Goal: Information Seeking & Learning: Learn about a topic

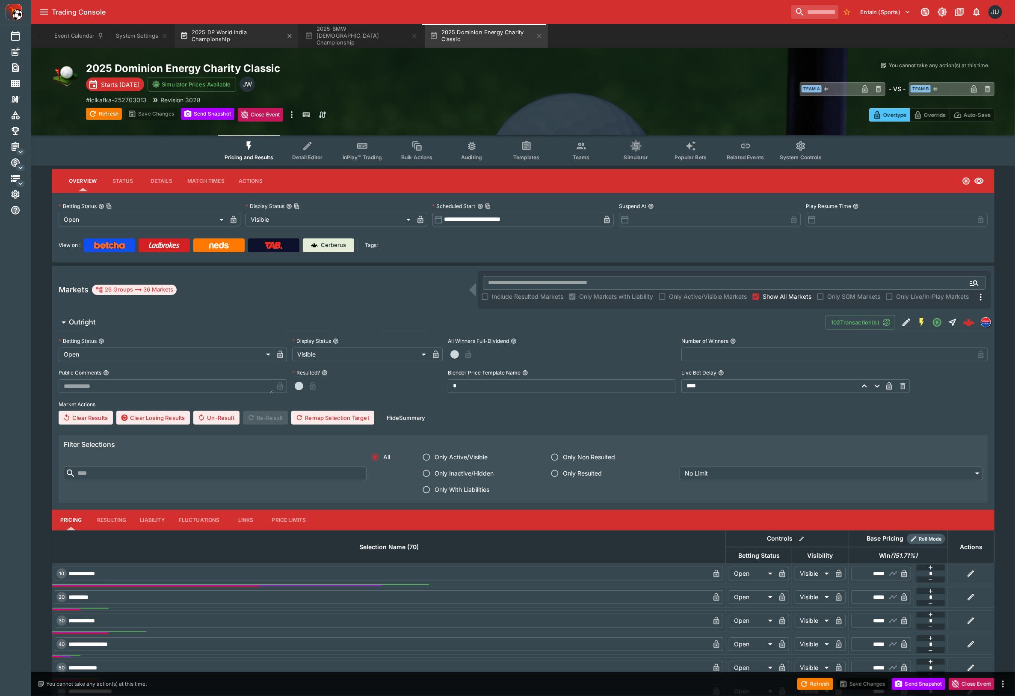
click at [240, 41] on button "2025 DP World India Championship" at bounding box center [236, 36] width 123 height 24
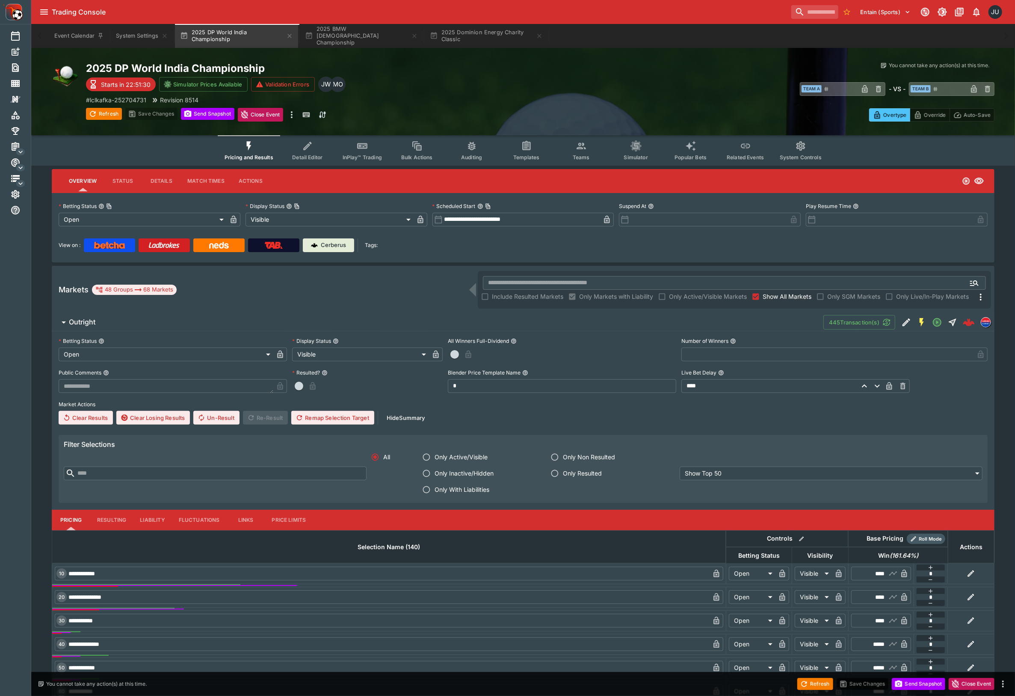
click at [578, 152] on button "Teams" at bounding box center [581, 150] width 55 height 30
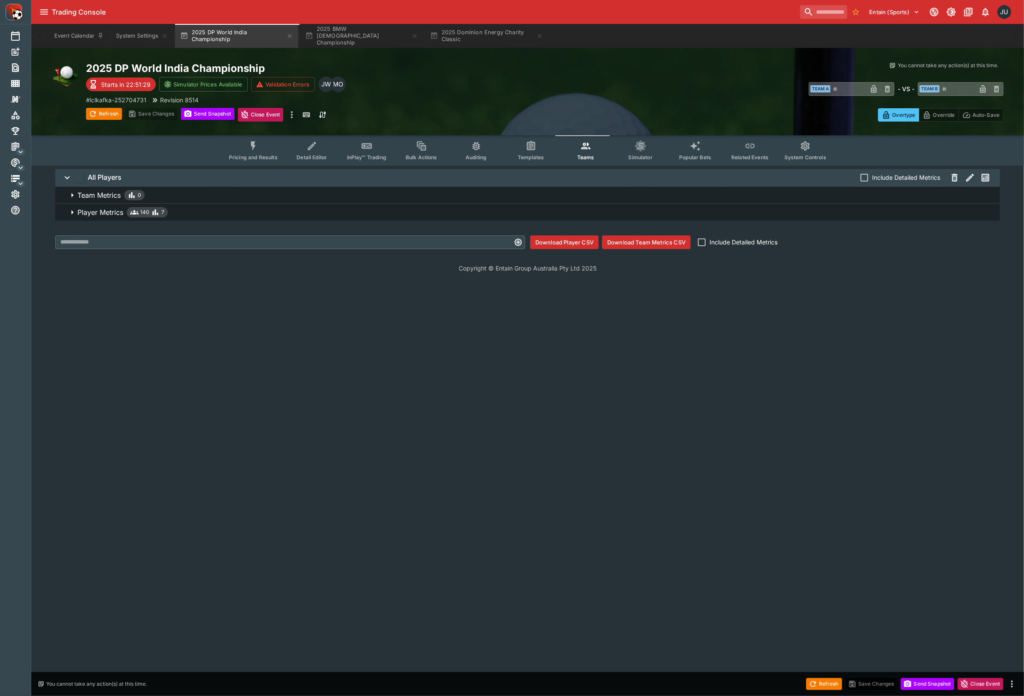
click at [103, 213] on p "Player Metrics" at bounding box center [100, 212] width 46 height 10
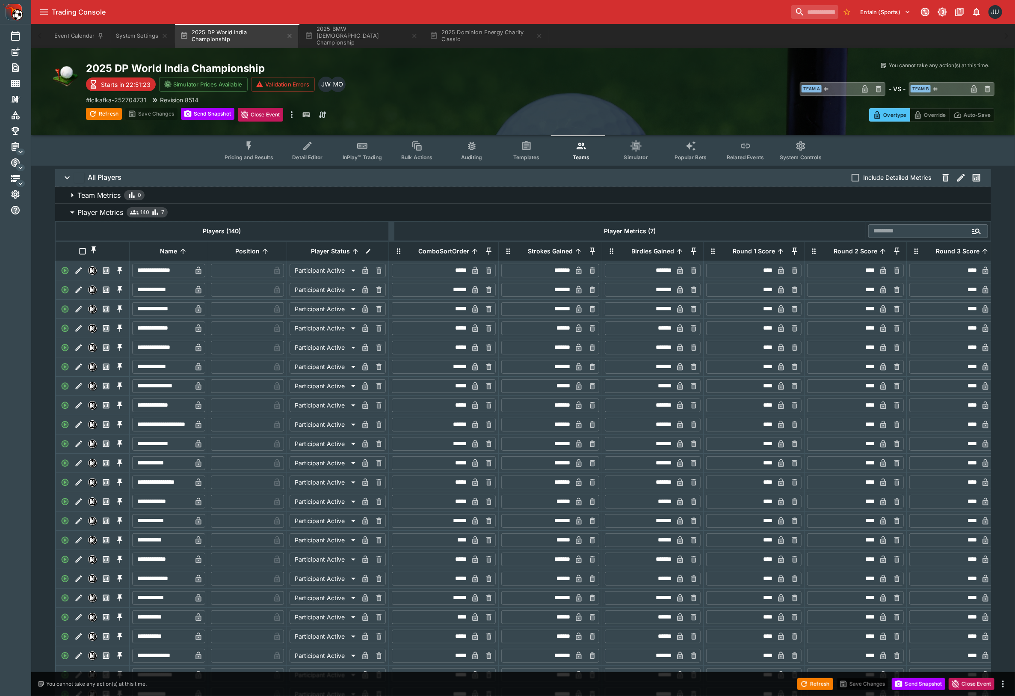
click at [454, 256] on p "ComboSortOrder" at bounding box center [443, 251] width 51 height 10
click at [473, 255] on icon at bounding box center [475, 251] width 8 height 8
click at [471, 255] on icon at bounding box center [475, 251] width 8 height 8
click at [474, 255] on icon at bounding box center [475, 251] width 8 height 8
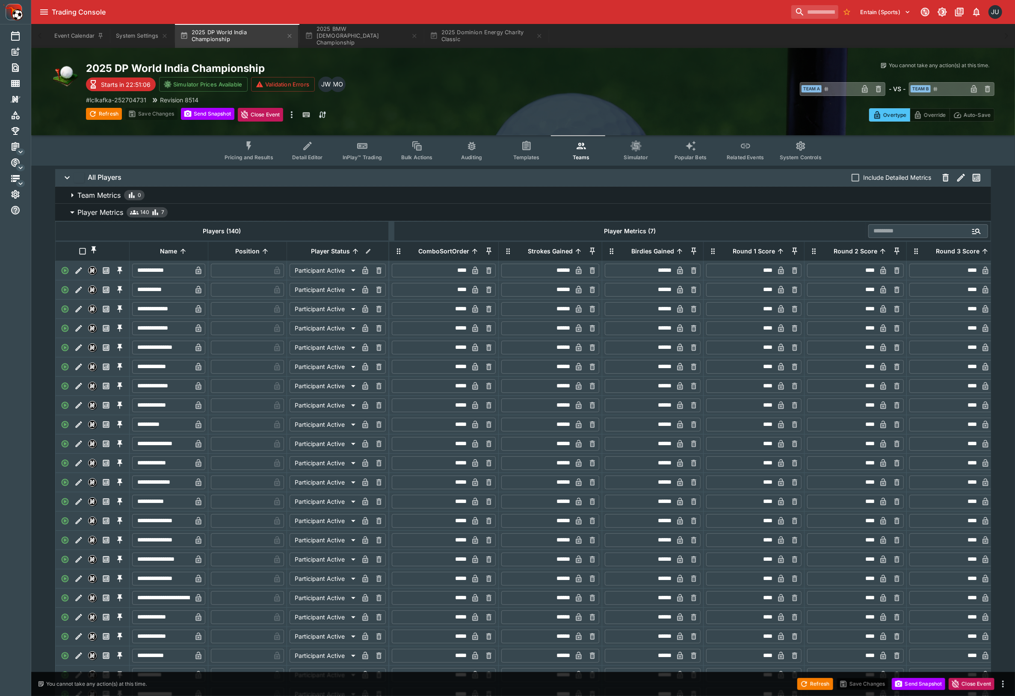
click at [473, 255] on icon at bounding box center [475, 251] width 8 height 8
click at [576, 254] on icon at bounding box center [578, 251] width 5 height 5
click at [576, 255] on icon at bounding box center [579, 251] width 8 height 8
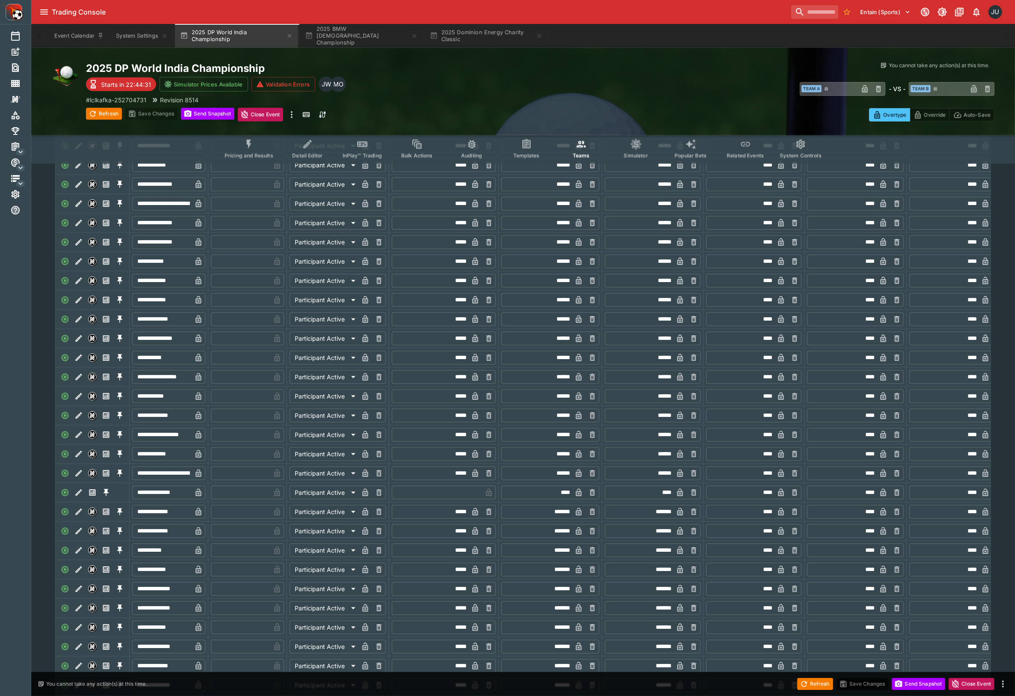
scroll to position [685, 0]
